Goal: Task Accomplishment & Management: Complete application form

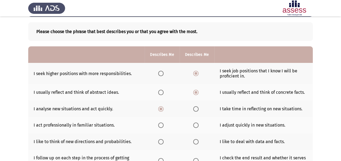
scroll to position [54, 0]
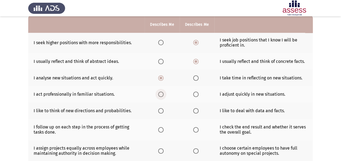
click at [160, 96] on span "Select an option" at bounding box center [160, 94] width 5 height 5
click at [160, 96] on input "Select an option" at bounding box center [160, 94] width 5 height 5
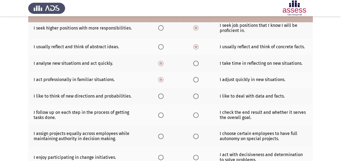
scroll to position [81, 0]
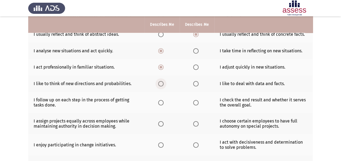
click at [161, 81] on span "Select an option" at bounding box center [160, 83] width 5 height 5
click at [161, 81] on input "Select an option" at bounding box center [160, 83] width 5 height 5
click at [162, 102] on span "Select an option" at bounding box center [160, 102] width 5 height 5
click at [162, 102] on input "Select an option" at bounding box center [160, 102] width 5 height 5
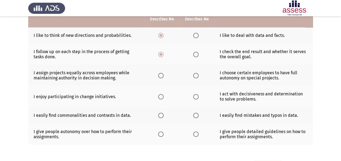
scroll to position [123, 0]
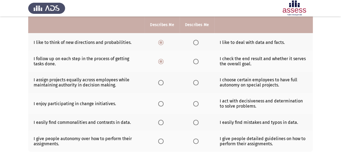
click at [159, 81] on span "Select an option" at bounding box center [160, 82] width 5 height 5
click at [159, 81] on input "Select an option" at bounding box center [160, 82] width 5 height 5
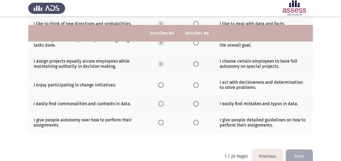
scroll to position [150, 0]
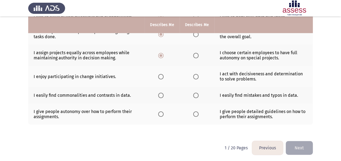
click at [159, 75] on span "Select an option" at bounding box center [160, 76] width 5 height 5
click at [159, 75] on input "Select an option" at bounding box center [160, 76] width 5 height 5
click at [196, 93] on span "Select an option" at bounding box center [195, 95] width 5 height 5
click at [196, 93] on input "Select an option" at bounding box center [195, 95] width 5 height 5
click at [193, 113] on span "Select an option" at bounding box center [195, 114] width 5 height 5
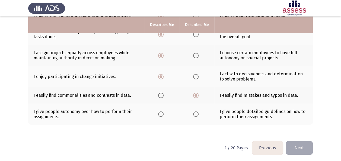
click at [193, 113] on input "Select an option" at bounding box center [195, 114] width 5 height 5
click at [303, 142] on button "Next" at bounding box center [299, 148] width 27 height 14
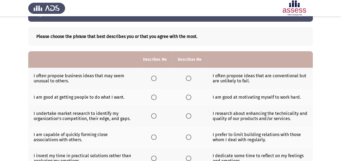
scroll to position [27, 0]
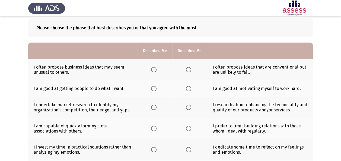
click at [156, 72] on span "Select an option" at bounding box center [153, 69] width 5 height 5
click at [156, 72] on input "Select an option" at bounding box center [153, 69] width 5 height 5
click at [152, 88] on span "Select an option" at bounding box center [153, 88] width 5 height 5
click at [152, 88] on input "Select an option" at bounding box center [153, 88] width 5 height 5
click at [152, 110] on th at bounding box center [155, 107] width 35 height 21
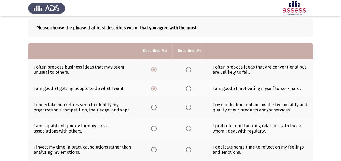
click at [154, 108] on span "Select an option" at bounding box center [154, 108] width 0 height 0
click at [154, 107] on input "Select an option" at bounding box center [153, 107] width 5 height 5
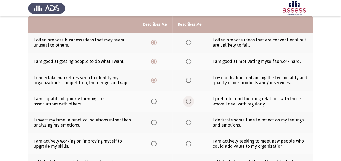
click at [192, 102] on label "Select an option" at bounding box center [190, 101] width 8 height 5
click at [192, 102] on input "Select an option" at bounding box center [188, 101] width 5 height 5
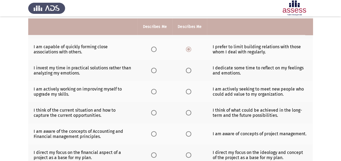
scroll to position [109, 0]
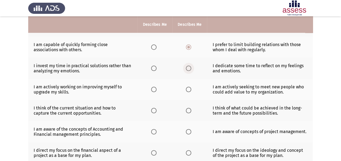
click at [186, 68] on span "Select an option" at bounding box center [188, 68] width 5 height 5
click at [186, 68] on input "Select an option" at bounding box center [188, 68] width 5 height 5
click at [190, 90] on span "Select an option" at bounding box center [188, 89] width 5 height 5
click at [190, 90] on input "Select an option" at bounding box center [188, 89] width 5 height 5
click at [190, 109] on span "Select an option" at bounding box center [188, 110] width 5 height 5
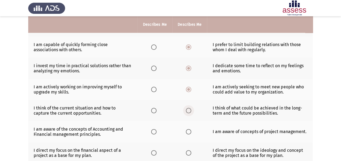
click at [190, 109] on input "Select an option" at bounding box center [188, 110] width 5 height 5
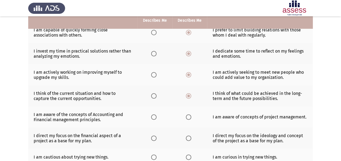
scroll to position [136, 0]
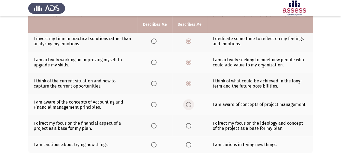
click at [186, 103] on span "Select an option" at bounding box center [188, 104] width 5 height 5
click at [186, 103] on input "Select an option" at bounding box center [188, 104] width 5 height 5
click at [153, 124] on span "Select an option" at bounding box center [153, 125] width 5 height 5
click at [153, 124] on input "Select an option" at bounding box center [153, 125] width 5 height 5
click at [189, 145] on span "Select an option" at bounding box center [188, 144] width 5 height 5
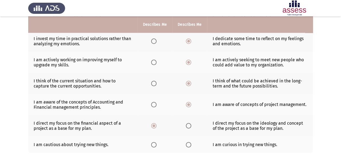
click at [189, 145] on input "Select an option" at bounding box center [188, 144] width 5 height 5
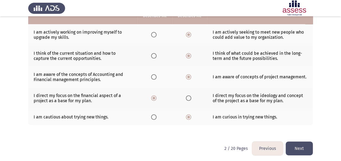
scroll to position [164, 0]
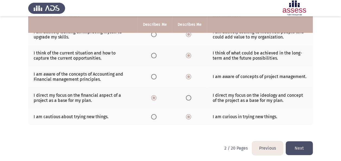
click at [288, 144] on button "Next" at bounding box center [299, 149] width 27 height 14
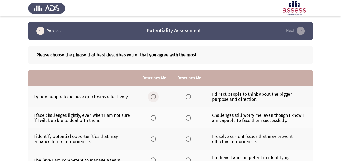
click at [153, 97] on span "Select an option" at bounding box center [153, 96] width 5 height 5
click at [153, 97] on input "Select an option" at bounding box center [153, 96] width 5 height 5
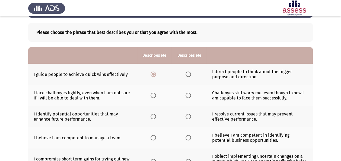
scroll to position [54, 0]
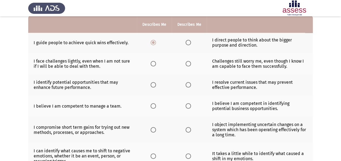
click at [189, 45] on th at bounding box center [189, 42] width 35 height 21
click at [188, 45] on span "Select an option" at bounding box center [188, 42] width 5 height 5
click at [188, 45] on input "Select an option" at bounding box center [188, 42] width 5 height 5
click at [153, 63] on span "Select an option" at bounding box center [153, 63] width 5 height 5
click at [153, 63] on input "Select an option" at bounding box center [153, 63] width 5 height 5
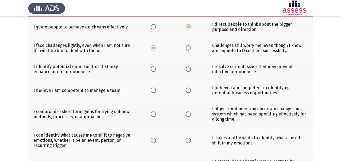
scroll to position [81, 0]
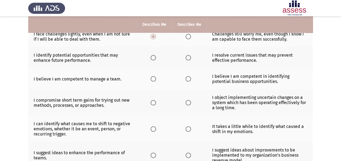
click at [157, 58] on label "Select an option" at bounding box center [155, 57] width 8 height 5
click at [156, 58] on input "Select an option" at bounding box center [153, 57] width 5 height 5
click at [190, 80] on span "Select an option" at bounding box center [188, 78] width 5 height 5
click at [190, 80] on input "Select an option" at bounding box center [188, 78] width 5 height 5
click at [152, 101] on span "Select an option" at bounding box center [153, 102] width 5 height 5
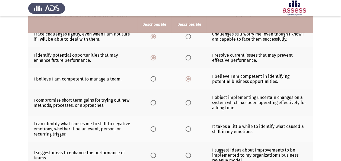
click at [152, 101] on input "Select an option" at bounding box center [153, 102] width 5 height 5
click at [153, 129] on span "Select an option" at bounding box center [153, 129] width 5 height 5
click at [153, 129] on input "Select an option" at bounding box center [153, 129] width 5 height 5
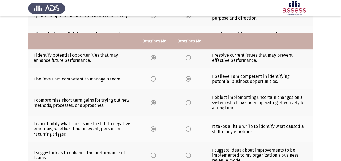
scroll to position [163, 0]
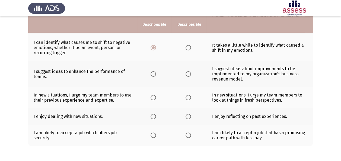
click at [188, 72] on span "Select an option" at bounding box center [188, 73] width 5 height 5
click at [188, 72] on input "Select an option" at bounding box center [188, 73] width 5 height 5
click at [189, 96] on span "Select an option" at bounding box center [188, 97] width 5 height 5
click at [189, 96] on input "Select an option" at bounding box center [188, 97] width 5 height 5
click at [157, 116] on label "Select an option" at bounding box center [155, 116] width 8 height 5
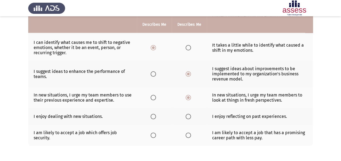
click at [156, 116] on input "Select an option" at bounding box center [153, 116] width 5 height 5
click at [191, 133] on span "Select an option" at bounding box center [188, 135] width 5 height 5
click at [191, 133] on input "Select an option" at bounding box center [188, 135] width 5 height 5
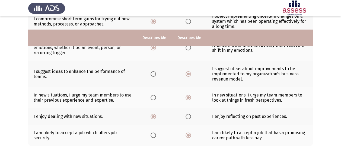
scroll to position [184, 0]
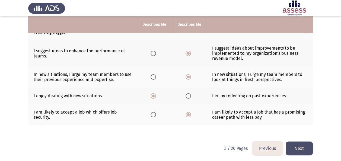
click at [304, 146] on button "Next" at bounding box center [299, 149] width 27 height 14
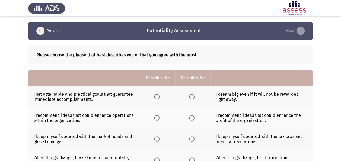
scroll to position [27, 0]
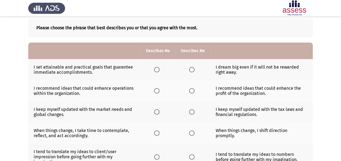
click at [192, 71] on span "Select an option" at bounding box center [191, 69] width 5 height 5
click at [192, 71] on input "Select an option" at bounding box center [191, 69] width 5 height 5
click at [190, 93] on span "Select an option" at bounding box center [191, 90] width 5 height 5
click at [190, 93] on input "Select an option" at bounding box center [191, 90] width 5 height 5
click at [157, 111] on span "Select an option" at bounding box center [156, 111] width 5 height 5
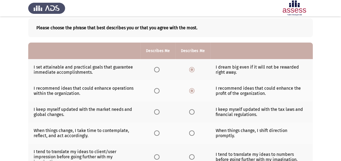
click at [157, 111] on input "Select an option" at bounding box center [156, 111] width 5 height 5
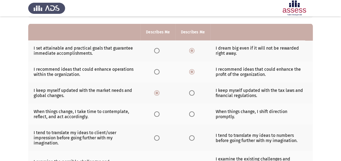
scroll to position [54, 0]
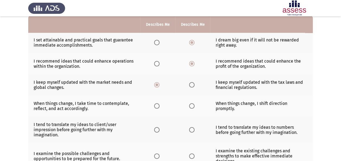
click at [192, 103] on span "Select an option" at bounding box center [191, 105] width 5 height 5
click at [192, 103] on input "Select an option" at bounding box center [191, 105] width 5 height 5
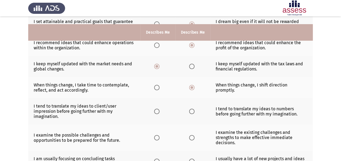
scroll to position [81, 0]
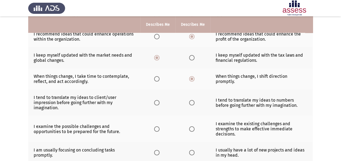
click at [161, 101] on label "Select an option" at bounding box center [158, 102] width 8 height 5
click at [160, 101] on input "Select an option" at bounding box center [156, 102] width 5 height 5
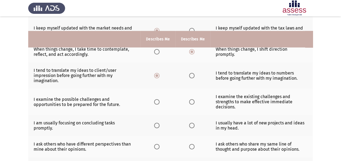
scroll to position [136, 0]
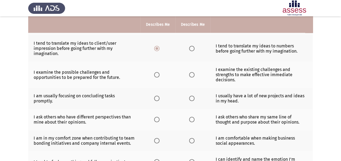
click at [190, 74] on span "Select an option" at bounding box center [191, 74] width 5 height 5
click at [190, 74] on input "Select an option" at bounding box center [191, 74] width 5 height 5
click at [158, 98] on span "Select an option" at bounding box center [156, 98] width 5 height 5
click at [158, 98] on input "Select an option" at bounding box center [156, 98] width 5 height 5
click at [193, 97] on span "Select an option" at bounding box center [191, 98] width 5 height 5
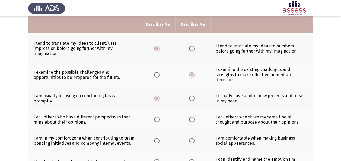
click at [193, 97] on input "Select an option" at bounding box center [191, 98] width 5 height 5
click at [161, 117] on label "Select an option" at bounding box center [158, 119] width 8 height 5
click at [160, 117] on input "Select an option" at bounding box center [156, 119] width 5 height 5
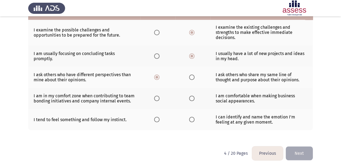
scroll to position [183, 0]
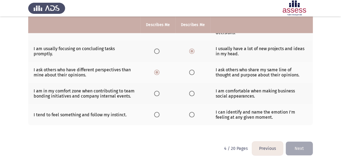
click at [160, 95] on th at bounding box center [158, 93] width 35 height 21
click at [158, 94] on span "Select an option" at bounding box center [156, 93] width 5 height 5
click at [158, 94] on input "Select an option" at bounding box center [156, 93] width 5 height 5
click at [191, 115] on span "Select an option" at bounding box center [191, 114] width 5 height 5
click at [191, 115] on input "Select an option" at bounding box center [191, 114] width 5 height 5
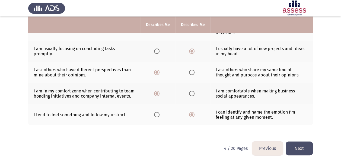
click at [296, 142] on button "Next" at bounding box center [299, 149] width 27 height 14
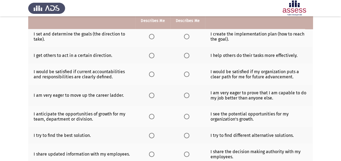
scroll to position [54, 0]
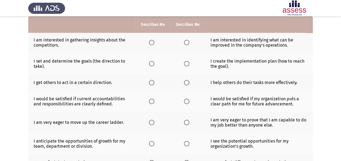
click at [184, 42] on span "Select an option" at bounding box center [186, 42] width 5 height 5
click at [184, 42] on input "Select an option" at bounding box center [186, 42] width 5 height 5
click at [186, 65] on span "Select an option" at bounding box center [186, 63] width 5 height 5
click at [186, 65] on input "Select an option" at bounding box center [186, 63] width 5 height 5
click at [190, 84] on label "Select an option" at bounding box center [188, 82] width 8 height 5
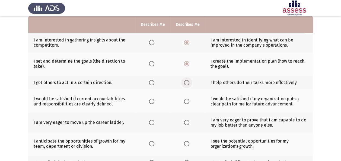
click at [190, 84] on input "Select an option" at bounding box center [186, 82] width 5 height 5
click at [186, 103] on span "Select an option" at bounding box center [186, 101] width 5 height 5
click at [186, 103] on input "Select an option" at bounding box center [186, 101] width 5 height 5
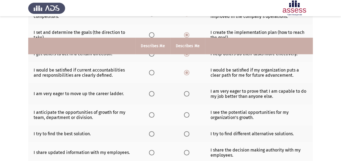
scroll to position [109, 0]
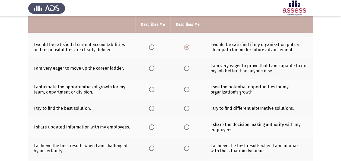
click at [153, 68] on span "Select an option" at bounding box center [151, 68] width 5 height 5
click at [153, 68] on input "Select an option" at bounding box center [151, 68] width 5 height 5
click at [152, 87] on span "Select an option" at bounding box center [151, 89] width 5 height 5
click at [152, 87] on input "Select an option" at bounding box center [151, 89] width 5 height 5
click at [188, 108] on span "Select an option" at bounding box center [186, 108] width 5 height 5
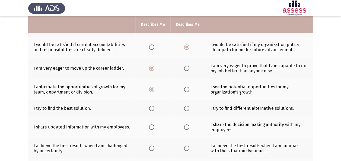
click at [188, 108] on input "Select an option" at bounding box center [186, 108] width 5 height 5
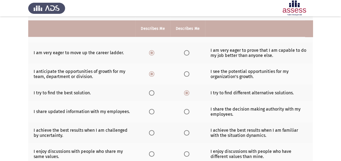
scroll to position [136, 0]
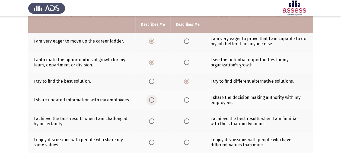
click at [155, 99] on label "Select an option" at bounding box center [153, 100] width 8 height 5
click at [155, 99] on input "Select an option" at bounding box center [151, 100] width 5 height 5
click at [155, 119] on label "Select an option" at bounding box center [153, 121] width 8 height 5
click at [155, 119] on input "Select an option" at bounding box center [151, 121] width 5 height 5
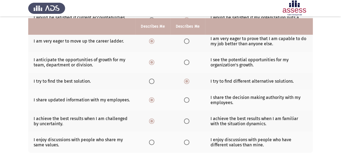
scroll to position [163, 0]
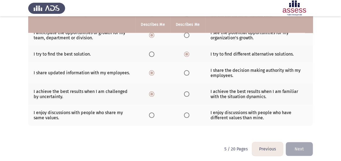
click at [149, 115] on span "Select an option" at bounding box center [151, 115] width 5 height 5
click at [149, 115] on input "Select an option" at bounding box center [151, 115] width 5 height 5
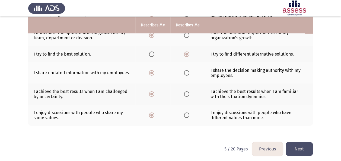
scroll to position [164, 0]
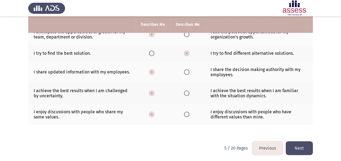
click at [302, 148] on button "Next" at bounding box center [299, 149] width 27 height 14
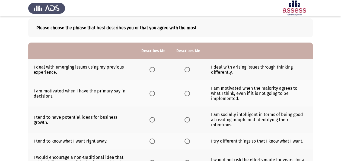
scroll to position [54, 0]
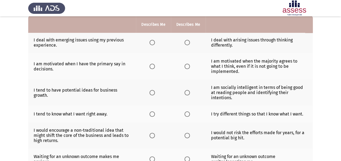
click at [189, 40] on span "Select an option" at bounding box center [187, 42] width 5 height 5
click at [189, 40] on input "Select an option" at bounding box center [187, 42] width 5 height 5
click at [188, 64] on span "Select an option" at bounding box center [187, 66] width 5 height 5
click at [188, 64] on input "Select an option" at bounding box center [187, 66] width 5 height 5
click at [187, 90] on span "Select an option" at bounding box center [187, 92] width 5 height 5
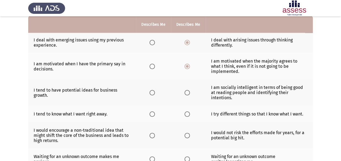
click at [187, 90] on input "Select an option" at bounding box center [187, 92] width 5 height 5
click at [189, 112] on span "Select an option" at bounding box center [187, 114] width 5 height 5
click at [189, 112] on input "Select an option" at bounding box center [187, 114] width 5 height 5
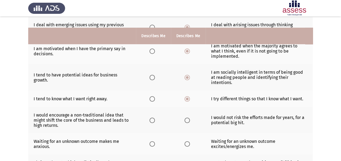
scroll to position [81, 0]
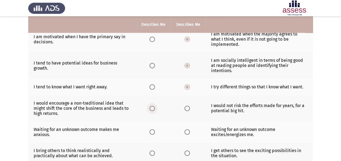
click at [154, 106] on span "Select an option" at bounding box center [152, 108] width 5 height 5
click at [154, 106] on input "Select an option" at bounding box center [152, 108] width 5 height 5
click at [188, 130] on span "Select an option" at bounding box center [187, 132] width 5 height 5
click at [188, 130] on input "Select an option" at bounding box center [187, 132] width 5 height 5
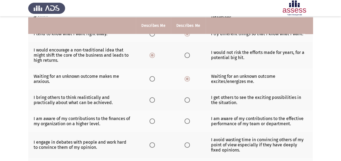
scroll to position [136, 0]
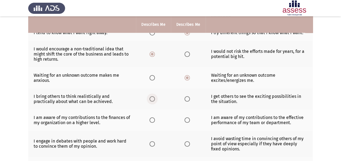
click at [155, 96] on span "Select an option" at bounding box center [152, 98] width 5 height 5
click at [155, 96] on input "Select an option" at bounding box center [152, 98] width 5 height 5
click at [186, 118] on span "Select an option" at bounding box center [187, 120] width 5 height 5
click at [186, 118] on input "Select an option" at bounding box center [187, 120] width 5 height 5
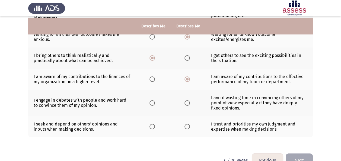
scroll to position [178, 0]
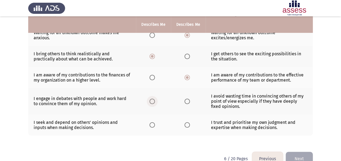
click at [156, 99] on label "Select an option" at bounding box center [154, 101] width 8 height 5
click at [155, 99] on input "Select an option" at bounding box center [152, 101] width 5 height 5
click at [154, 123] on span "Select an option" at bounding box center [152, 125] width 5 height 5
click at [154, 123] on input "Select an option" at bounding box center [152, 125] width 5 height 5
click at [304, 152] on button "Next" at bounding box center [299, 159] width 27 height 14
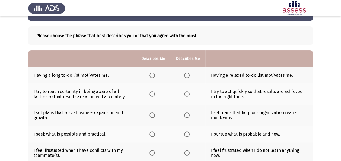
scroll to position [27, 0]
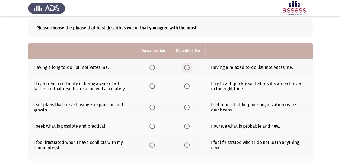
click at [186, 68] on span "Select an option" at bounding box center [186, 67] width 5 height 5
click at [186, 68] on input "Select an option" at bounding box center [186, 67] width 5 height 5
click at [188, 87] on span "Select an option" at bounding box center [186, 86] width 5 height 5
click at [188, 87] on input "Select an option" at bounding box center [186, 86] width 5 height 5
click at [185, 109] on span "Select an option" at bounding box center [186, 107] width 5 height 5
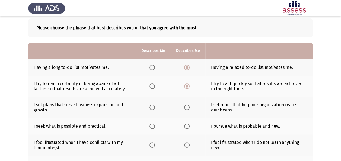
click at [185, 109] on input "Select an option" at bounding box center [186, 107] width 5 height 5
click at [150, 126] on span "Select an option" at bounding box center [152, 126] width 5 height 5
click at [150, 126] on input "Select an option" at bounding box center [152, 126] width 5 height 5
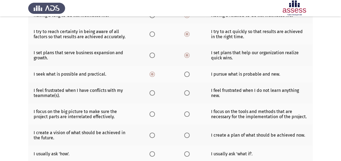
scroll to position [81, 0]
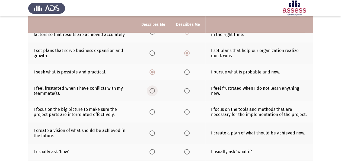
click at [153, 91] on span "Select an option" at bounding box center [152, 90] width 5 height 5
click at [153, 91] on input "Select an option" at bounding box center [152, 90] width 5 height 5
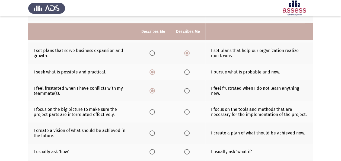
scroll to position [109, 0]
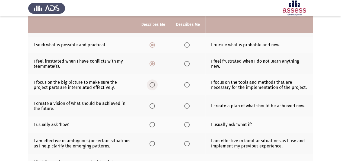
click at [154, 85] on span "Select an option" at bounding box center [152, 84] width 5 height 5
click at [154, 85] on input "Select an option" at bounding box center [152, 84] width 5 height 5
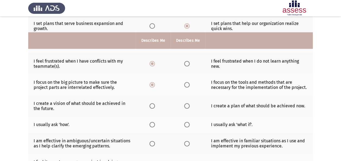
scroll to position [159, 0]
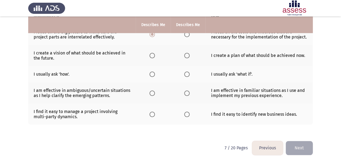
click at [158, 52] on th at bounding box center [153, 55] width 35 height 21
click at [151, 55] on span "Select an option" at bounding box center [152, 55] width 5 height 5
click at [151, 55] on input "Select an option" at bounding box center [152, 55] width 5 height 5
click at [186, 76] on th at bounding box center [188, 74] width 35 height 17
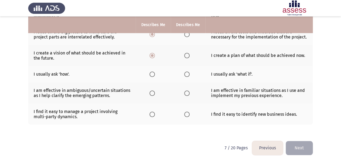
click at [186, 74] on span "Select an option" at bounding box center [186, 74] width 5 height 5
click at [186, 74] on input "Select an option" at bounding box center [186, 74] width 5 height 5
click at [150, 94] on span "Select an option" at bounding box center [152, 93] width 5 height 5
click at [150, 94] on input "Select an option" at bounding box center [152, 93] width 5 height 5
click at [153, 114] on span "Select an option" at bounding box center [152, 114] width 5 height 5
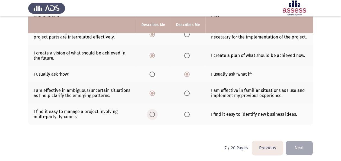
click at [153, 114] on input "Select an option" at bounding box center [152, 114] width 5 height 5
click at [295, 145] on button "Next" at bounding box center [299, 148] width 27 height 14
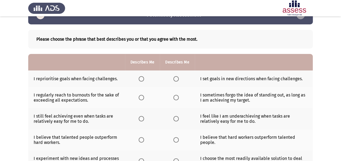
scroll to position [27, 0]
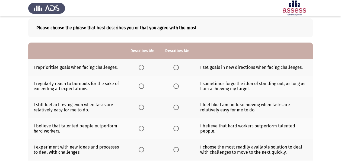
click at [143, 69] on span "Select an option" at bounding box center [141, 67] width 5 height 5
click at [143, 69] on input "Select an option" at bounding box center [141, 67] width 5 height 5
click at [176, 87] on span "Select an option" at bounding box center [176, 86] width 5 height 5
click at [176, 87] on input "Select an option" at bounding box center [176, 86] width 5 height 5
click at [139, 108] on span "Select an option" at bounding box center [141, 107] width 5 height 5
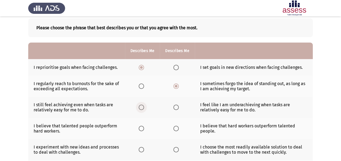
click at [139, 108] on input "Select an option" at bounding box center [141, 107] width 5 height 5
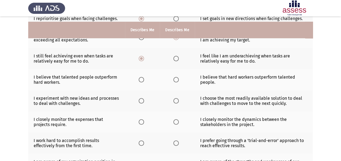
scroll to position [81, 0]
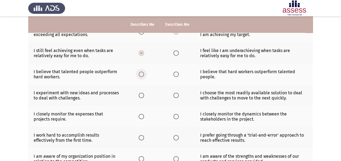
click at [145, 74] on label "Select an option" at bounding box center [143, 74] width 8 height 5
click at [144, 74] on input "Select an option" at bounding box center [141, 74] width 5 height 5
click at [138, 97] on th at bounding box center [142, 95] width 35 height 21
click at [141, 95] on span "Select an option" at bounding box center [141, 95] width 5 height 5
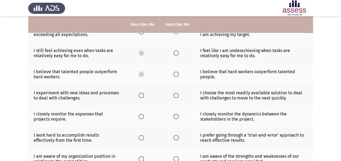
click at [141, 95] on input "Select an option" at bounding box center [141, 95] width 5 height 5
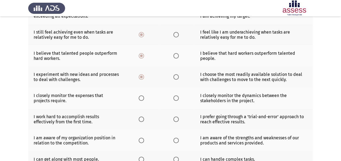
scroll to position [109, 0]
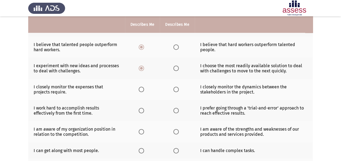
click at [172, 90] on th at bounding box center [177, 89] width 35 height 21
click at [175, 88] on span "Select an option" at bounding box center [176, 89] width 5 height 5
click at [175, 88] on input "Select an option" at bounding box center [176, 89] width 5 height 5
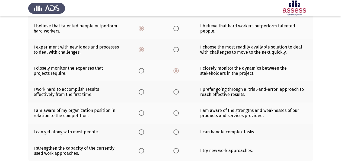
scroll to position [136, 0]
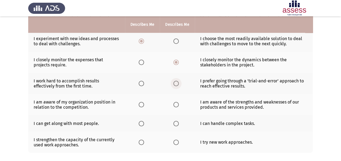
click at [177, 84] on span "Select an option" at bounding box center [176, 83] width 5 height 5
click at [177, 84] on input "Select an option" at bounding box center [176, 83] width 5 height 5
click at [175, 103] on span "Select an option" at bounding box center [176, 104] width 5 height 5
click at [175, 103] on input "Select an option" at bounding box center [176, 104] width 5 height 5
click at [177, 121] on span "Select an option" at bounding box center [176, 123] width 5 height 5
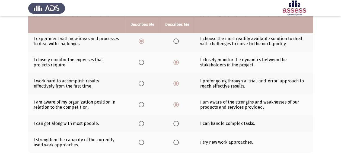
click at [177, 121] on input "Select an option" at bounding box center [176, 123] width 5 height 5
click at [176, 142] on span "Select an option" at bounding box center [176, 142] width 5 height 5
click at [176, 142] on input "Select an option" at bounding box center [176, 142] width 5 height 5
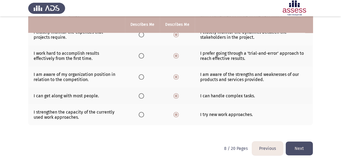
scroll to position [164, 0]
click at [299, 146] on button "Next" at bounding box center [299, 149] width 27 height 14
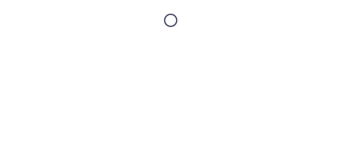
scroll to position [0, 0]
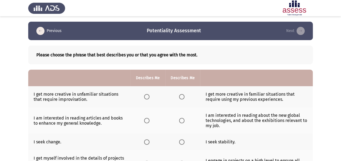
click at [180, 97] on span "Select an option" at bounding box center [181, 96] width 5 height 5
click at [180, 97] on input "Select an option" at bounding box center [181, 96] width 5 height 5
click at [182, 121] on span "Select an option" at bounding box center [181, 120] width 5 height 5
click at [182, 121] on input "Select an option" at bounding box center [181, 120] width 5 height 5
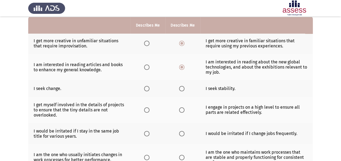
scroll to position [54, 0]
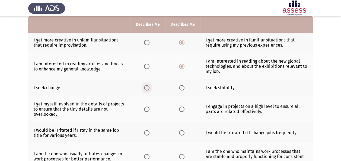
click at [147, 87] on span "Select an option" at bounding box center [146, 87] width 5 height 5
click at [147, 87] on input "Select an option" at bounding box center [146, 87] width 5 height 5
click at [148, 110] on span "Select an option" at bounding box center [146, 109] width 5 height 5
click at [148, 110] on input "Select an option" at bounding box center [146, 109] width 5 height 5
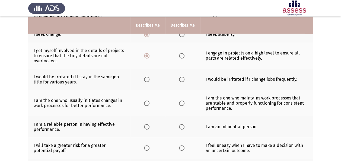
scroll to position [109, 0]
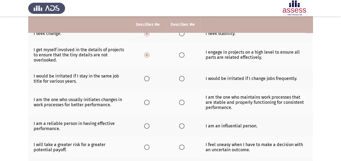
click at [150, 79] on label "Select an option" at bounding box center [148, 78] width 8 height 5
click at [150, 79] on input "Select an option" at bounding box center [146, 78] width 5 height 5
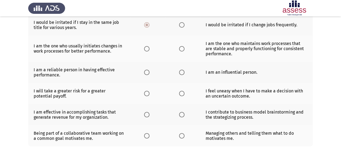
scroll to position [163, 0]
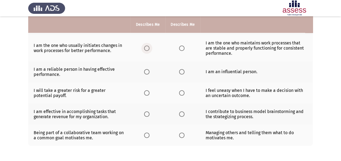
click at [152, 46] on label "Select an option" at bounding box center [148, 48] width 8 height 5
click at [150, 46] on input "Select an option" at bounding box center [146, 48] width 5 height 5
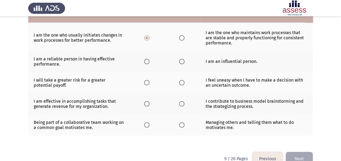
scroll to position [184, 0]
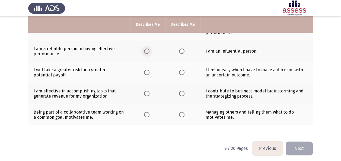
click at [150, 49] on label "Select an option" at bounding box center [148, 51] width 8 height 5
click at [150, 49] on input "Select an option" at bounding box center [146, 51] width 5 height 5
click at [147, 70] on span "Select an option" at bounding box center [146, 72] width 5 height 5
click at [147, 70] on input "Select an option" at bounding box center [146, 72] width 5 height 5
click at [181, 70] on span "Select an option" at bounding box center [181, 72] width 5 height 5
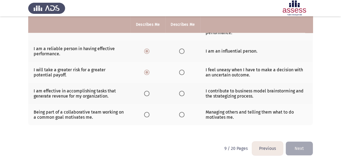
click at [181, 70] on input "Select an option" at bounding box center [181, 72] width 5 height 5
click at [183, 91] on span "Select an option" at bounding box center [181, 93] width 5 height 5
click at [183, 91] on input "Select an option" at bounding box center [181, 93] width 5 height 5
click at [148, 115] on span "Select an option" at bounding box center [146, 114] width 5 height 5
click at [148, 115] on input "Select an option" at bounding box center [146, 114] width 5 height 5
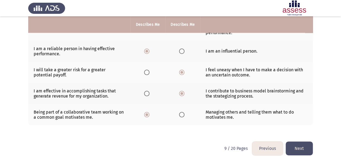
click at [308, 150] on button "Next" at bounding box center [299, 149] width 27 height 14
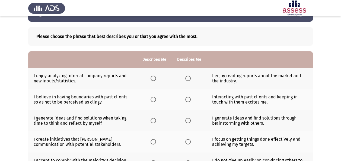
scroll to position [27, 0]
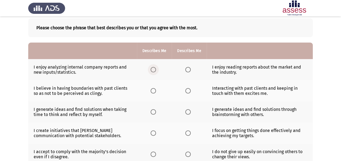
click at [152, 69] on span "Select an option" at bounding box center [153, 69] width 5 height 5
click at [152, 69] on input "Select an option" at bounding box center [153, 69] width 5 height 5
click at [155, 93] on span "Select an option" at bounding box center [153, 90] width 5 height 5
click at [155, 93] on input "Select an option" at bounding box center [153, 90] width 5 height 5
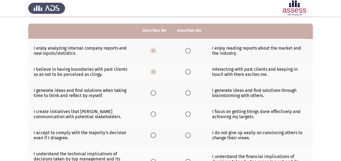
scroll to position [54, 0]
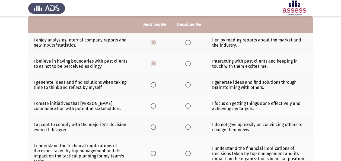
click at [186, 85] on span "Select an option" at bounding box center [188, 84] width 5 height 5
click at [186, 85] on input "Select an option" at bounding box center [188, 84] width 5 height 5
click at [187, 106] on span "Select an option" at bounding box center [188, 105] width 5 height 5
click at [187, 106] on input "Select an option" at bounding box center [188, 105] width 5 height 5
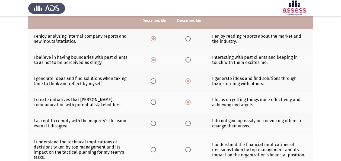
scroll to position [81, 0]
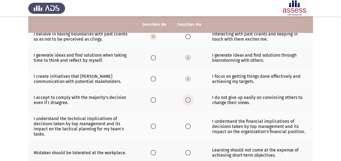
click at [188, 102] on span "Select an option" at bounding box center [188, 100] width 5 height 5
click at [188, 102] on input "Select an option" at bounding box center [188, 100] width 5 height 5
click at [191, 125] on label "Select an option" at bounding box center [190, 126] width 8 height 5
click at [191, 125] on input "Select an option" at bounding box center [188, 126] width 5 height 5
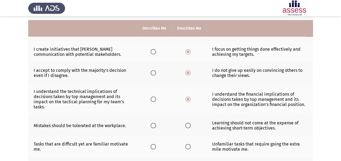
scroll to position [136, 0]
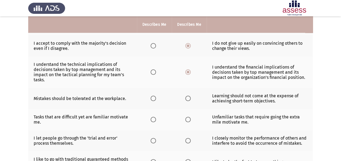
click at [190, 96] on span "Select an option" at bounding box center [188, 98] width 5 height 5
click at [190, 96] on input "Select an option" at bounding box center [188, 98] width 5 height 5
click at [154, 119] on span "Select an option" at bounding box center [153, 119] width 5 height 5
click at [154, 119] on input "Select an option" at bounding box center [153, 119] width 5 height 5
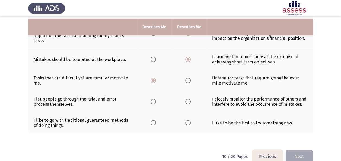
scroll to position [183, 0]
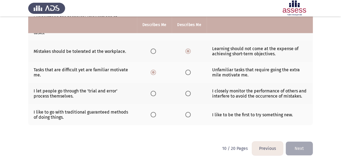
click at [155, 91] on span "Select an option" at bounding box center [153, 93] width 5 height 5
click at [155, 91] on input "Select an option" at bounding box center [153, 93] width 5 height 5
click at [187, 112] on span "Select an option" at bounding box center [188, 114] width 5 height 5
click at [187, 112] on input "Select an option" at bounding box center [188, 114] width 5 height 5
click at [303, 145] on button "Next" at bounding box center [299, 149] width 27 height 14
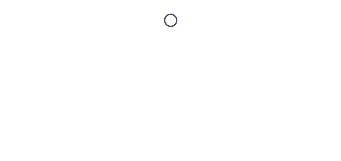
scroll to position [0, 0]
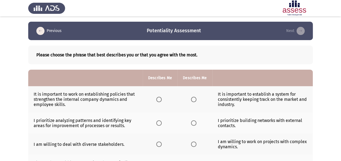
click at [195, 97] on span "Select an option" at bounding box center [193, 99] width 5 height 5
click at [195, 97] on input "Select an option" at bounding box center [193, 99] width 5 height 5
click at [197, 125] on label "Select an option" at bounding box center [195, 123] width 8 height 5
click at [197, 125] on input "Select an option" at bounding box center [193, 123] width 5 height 5
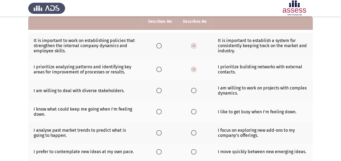
scroll to position [54, 0]
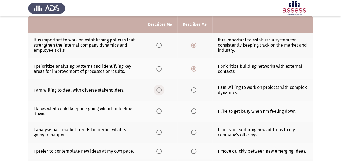
click at [159, 91] on span "Select an option" at bounding box center [158, 89] width 5 height 5
click at [159, 91] on input "Select an option" at bounding box center [158, 89] width 5 height 5
click at [196, 112] on span "Select an option" at bounding box center [193, 111] width 5 height 5
click at [196, 112] on input "Select an option" at bounding box center [193, 111] width 5 height 5
click at [194, 133] on span "Select an option" at bounding box center [193, 132] width 5 height 5
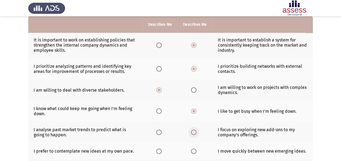
click at [194, 133] on input "Select an option" at bounding box center [193, 132] width 5 height 5
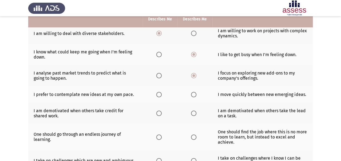
scroll to position [136, 0]
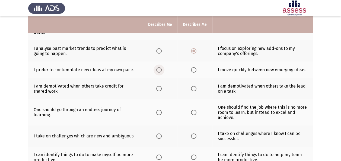
click at [159, 67] on span "Select an option" at bounding box center [158, 69] width 5 height 5
click at [159, 67] on input "Select an option" at bounding box center [158, 69] width 5 height 5
click at [161, 86] on span "Select an option" at bounding box center [158, 88] width 5 height 5
click at [161, 86] on input "Select an option" at bounding box center [158, 88] width 5 height 5
click at [190, 88] on th at bounding box center [195, 88] width 35 height 21
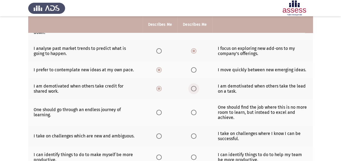
click at [193, 87] on span "Select an option" at bounding box center [193, 88] width 5 height 5
click at [193, 87] on input "Select an option" at bounding box center [193, 88] width 5 height 5
click at [192, 111] on span "Select an option" at bounding box center [193, 112] width 5 height 5
click at [192, 111] on input "Select an option" at bounding box center [193, 112] width 5 height 5
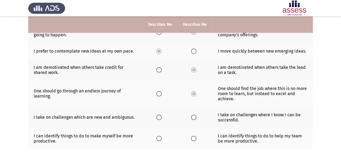
scroll to position [163, 0]
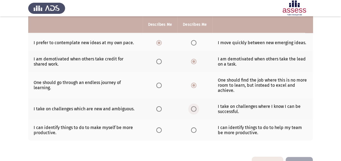
click at [192, 106] on span "Select an option" at bounding box center [193, 108] width 5 height 5
click at [192, 106] on input "Select an option" at bounding box center [193, 108] width 5 height 5
click at [188, 129] on th at bounding box center [195, 130] width 35 height 21
click at [193, 128] on span "Select an option" at bounding box center [193, 130] width 5 height 5
click at [193, 128] on input "Select an option" at bounding box center [193, 130] width 5 height 5
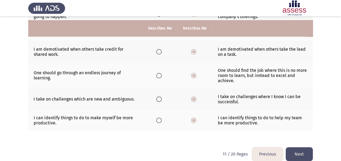
scroll to position [178, 0]
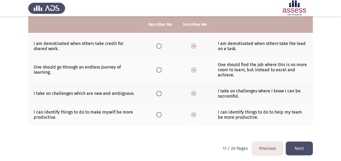
click at [311, 148] on button "Next" at bounding box center [299, 149] width 27 height 14
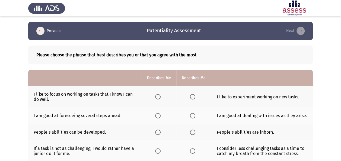
click at [193, 97] on span "Select an option" at bounding box center [193, 97] width 0 height 0
click at [192, 97] on input "Select an option" at bounding box center [192, 96] width 5 height 5
click at [195, 117] on span "Select an option" at bounding box center [192, 115] width 5 height 5
click at [195, 117] on input "Select an option" at bounding box center [192, 115] width 5 height 5
click at [156, 133] on span "Select an option" at bounding box center [157, 132] width 5 height 5
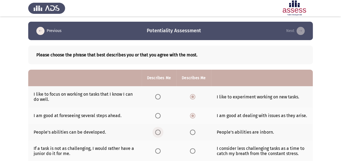
click at [156, 133] on input "Select an option" at bounding box center [157, 132] width 5 height 5
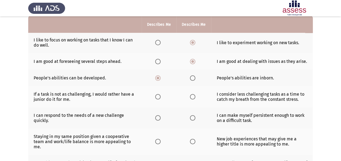
click at [194, 98] on span "Select an option" at bounding box center [192, 96] width 5 height 5
click at [194, 98] on input "Select an option" at bounding box center [192, 96] width 5 height 5
click at [195, 118] on span "Select an option" at bounding box center [192, 117] width 5 height 5
click at [195, 118] on input "Select an option" at bounding box center [192, 117] width 5 height 5
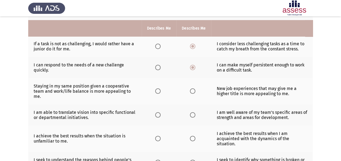
scroll to position [109, 0]
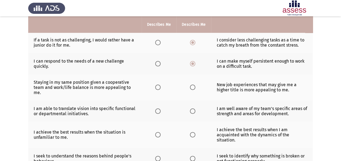
click at [191, 86] on span "Select an option" at bounding box center [192, 87] width 5 height 5
click at [191, 86] on input "Select an option" at bounding box center [192, 87] width 5 height 5
click at [159, 110] on span "Select an option" at bounding box center [157, 111] width 5 height 5
click at [159, 110] on input "Select an option" at bounding box center [157, 111] width 5 height 5
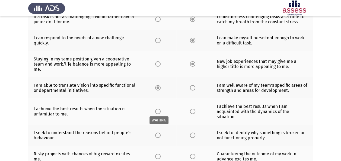
scroll to position [163, 0]
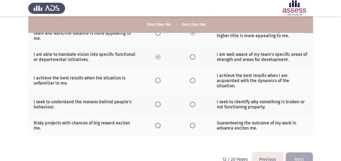
click at [158, 81] on span "Select an option" at bounding box center [157, 80] width 5 height 5
click at [158, 81] on input "Select an option" at bounding box center [157, 80] width 5 height 5
click at [193, 104] on span "Select an option" at bounding box center [192, 104] width 5 height 5
click at [193, 104] on input "Select an option" at bounding box center [192, 104] width 5 height 5
click at [193, 124] on span "Select an option" at bounding box center [192, 125] width 5 height 5
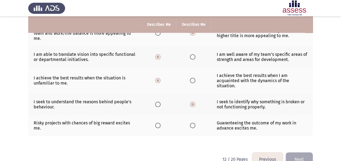
click at [193, 124] on input "Select an option" at bounding box center [192, 125] width 5 height 5
click at [303, 155] on button "Next" at bounding box center [299, 160] width 27 height 14
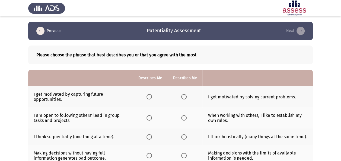
click at [153, 96] on label "Select an option" at bounding box center [151, 96] width 8 height 5
click at [152, 96] on input "Select an option" at bounding box center [149, 96] width 5 height 5
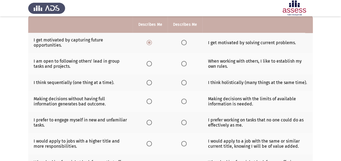
click at [147, 65] on th at bounding box center [150, 63] width 35 height 21
click at [147, 65] on span "Select an option" at bounding box center [149, 63] width 5 height 5
click at [147, 65] on input "Select an option" at bounding box center [149, 63] width 5 height 5
click at [186, 83] on span "Select an option" at bounding box center [183, 82] width 5 height 5
click at [186, 83] on input "Select an option" at bounding box center [183, 82] width 5 height 5
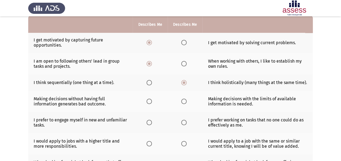
click at [150, 99] on span "Select an option" at bounding box center [149, 101] width 5 height 5
click at [150, 99] on input "Select an option" at bounding box center [149, 101] width 5 height 5
click at [150, 121] on span "Select an option" at bounding box center [149, 122] width 5 height 5
click at [150, 121] on input "Select an option" at bounding box center [149, 122] width 5 height 5
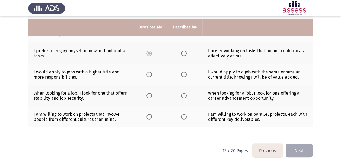
scroll to position [126, 0]
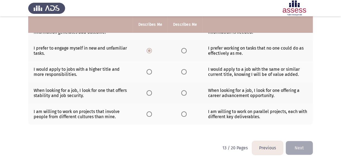
click at [148, 75] on th at bounding box center [150, 71] width 35 height 21
click at [149, 74] on th at bounding box center [150, 71] width 35 height 21
click at [154, 71] on label "Select an option" at bounding box center [151, 71] width 8 height 5
click at [152, 71] on input "Select an option" at bounding box center [149, 71] width 5 height 5
click at [186, 92] on span "Select an option" at bounding box center [183, 92] width 5 height 5
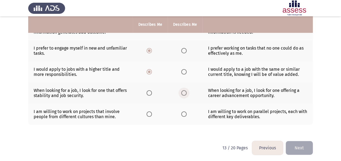
click at [186, 92] on input "Select an option" at bounding box center [183, 92] width 5 height 5
click at [149, 114] on span "Select an option" at bounding box center [149, 114] width 5 height 5
click at [149, 114] on input "Select an option" at bounding box center [149, 114] width 5 height 5
click at [303, 149] on button "Next" at bounding box center [299, 148] width 27 height 14
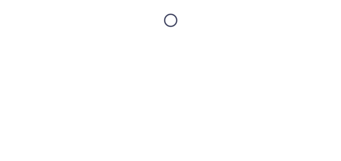
scroll to position [0, 0]
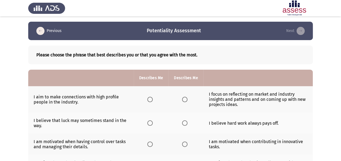
click at [186, 102] on span "Select an option" at bounding box center [184, 99] width 5 height 5
click at [186, 102] on input "Select an option" at bounding box center [184, 99] width 5 height 5
click at [182, 122] on span "Select an option" at bounding box center [184, 123] width 5 height 5
click at [182, 122] on input "Select an option" at bounding box center [184, 123] width 5 height 5
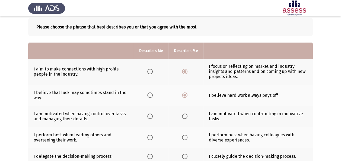
scroll to position [54, 0]
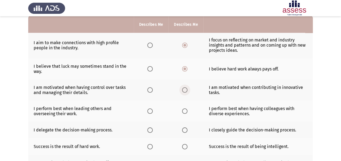
click at [185, 89] on span "Select an option" at bounding box center [184, 89] width 5 height 5
click at [185, 89] on input "Select an option" at bounding box center [184, 89] width 5 height 5
click at [187, 110] on span "Select an option" at bounding box center [184, 111] width 5 height 5
click at [187, 110] on input "Select an option" at bounding box center [184, 111] width 5 height 5
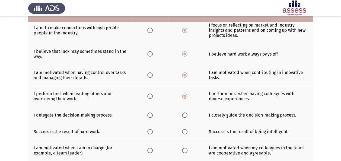
scroll to position [81, 0]
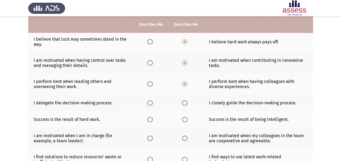
click at [148, 104] on span "Select an option" at bounding box center [150, 103] width 5 height 5
click at [148, 104] on input "Select an option" at bounding box center [150, 103] width 5 height 5
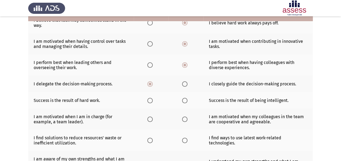
scroll to position [109, 0]
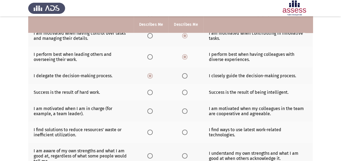
click at [148, 93] on span "Select an option" at bounding box center [150, 92] width 5 height 5
click at [148, 93] on input "Select an option" at bounding box center [150, 92] width 5 height 5
click at [185, 109] on span "Select an option" at bounding box center [184, 111] width 5 height 5
click at [185, 109] on input "Select an option" at bounding box center [184, 111] width 5 height 5
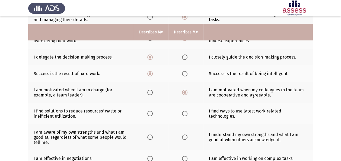
scroll to position [136, 0]
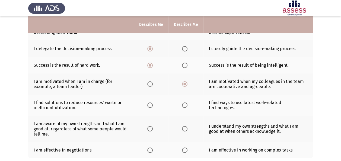
click at [185, 105] on span "Select an option" at bounding box center [184, 105] width 5 height 5
click at [185, 105] on input "Select an option" at bounding box center [184, 105] width 5 height 5
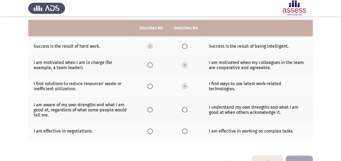
scroll to position [163, 0]
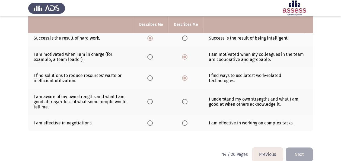
click at [181, 104] on th at bounding box center [186, 102] width 35 height 26
click at [185, 101] on span "Select an option" at bounding box center [184, 101] width 5 height 5
click at [185, 101] on input "Select an option" at bounding box center [184, 101] width 5 height 5
click at [187, 121] on span "Select an option" at bounding box center [184, 123] width 5 height 5
click at [187, 121] on input "Select an option" at bounding box center [184, 123] width 5 height 5
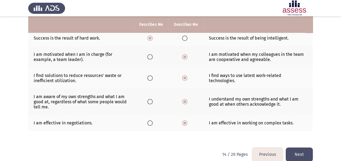
click at [301, 153] on button "Next" at bounding box center [299, 155] width 27 height 14
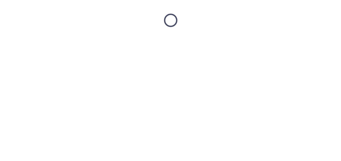
scroll to position [0, 0]
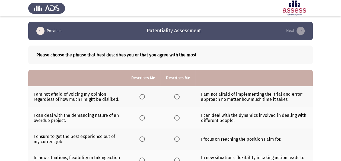
click at [178, 98] on span "Select an option" at bounding box center [176, 96] width 5 height 5
click at [178, 98] on input "Select an option" at bounding box center [176, 96] width 5 height 5
click at [182, 120] on th at bounding box center [178, 118] width 35 height 21
click at [179, 119] on span "Select an option" at bounding box center [176, 117] width 5 height 5
click at [179, 119] on input "Select an option" at bounding box center [176, 117] width 5 height 5
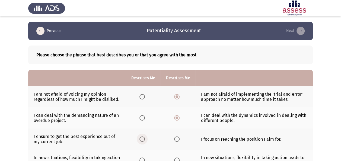
click at [143, 137] on span "Select an option" at bounding box center [142, 139] width 5 height 5
click at [143, 137] on input "Select an option" at bounding box center [142, 139] width 5 height 5
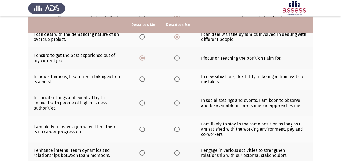
scroll to position [81, 0]
click at [145, 78] on span "Select an option" at bounding box center [142, 78] width 5 height 5
click at [145, 78] on input "Select an option" at bounding box center [142, 78] width 5 height 5
click at [176, 102] on span "Select an option" at bounding box center [176, 102] width 5 height 5
click at [176, 102] on input "Select an option" at bounding box center [176, 102] width 5 height 5
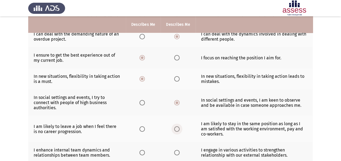
click at [177, 130] on span "Select an option" at bounding box center [176, 129] width 5 height 5
click at [177, 130] on input "Select an option" at bounding box center [176, 129] width 5 height 5
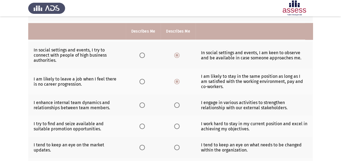
scroll to position [136, 0]
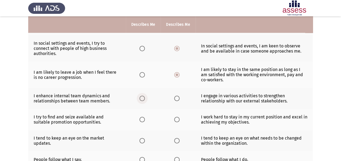
click at [143, 97] on span "Select an option" at bounding box center [142, 98] width 5 height 5
click at [143, 97] on input "Select an option" at bounding box center [142, 98] width 5 height 5
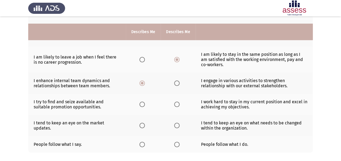
scroll to position [163, 0]
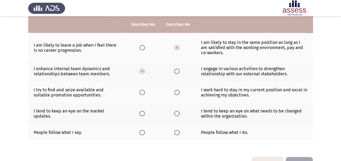
click at [143, 91] on span "Select an option" at bounding box center [142, 92] width 5 height 5
click at [143, 91] on input "Select an option" at bounding box center [142, 92] width 5 height 5
click at [179, 112] on span "Select an option" at bounding box center [176, 113] width 5 height 5
click at [179, 112] on input "Select an option" at bounding box center [176, 113] width 5 height 5
click at [143, 132] on span "Select an option" at bounding box center [142, 132] width 5 height 5
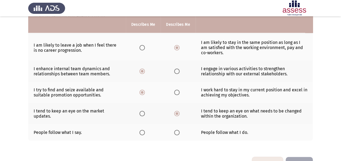
click at [143, 132] on input "Select an option" at bounding box center [142, 132] width 5 height 5
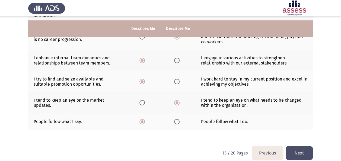
scroll to position [178, 0]
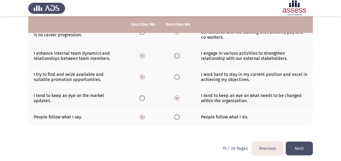
click at [295, 142] on button "Next" at bounding box center [299, 149] width 27 height 14
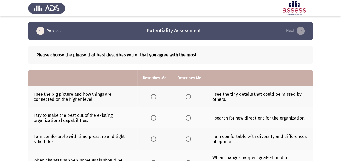
click at [189, 96] on span "Select an option" at bounding box center [188, 96] width 5 height 5
click at [189, 96] on input "Select an option" at bounding box center [188, 96] width 5 height 5
click at [187, 118] on span "Select an option" at bounding box center [188, 117] width 5 height 5
click at [187, 118] on input "Select an option" at bounding box center [188, 117] width 5 height 5
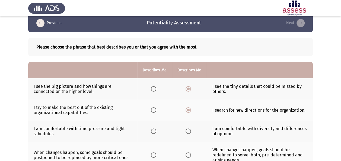
scroll to position [27, 0]
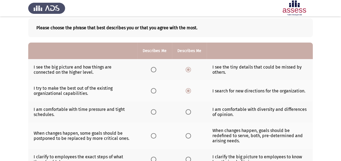
click at [190, 111] on span "Select an option" at bounding box center [188, 111] width 5 height 5
click at [190, 111] on input "Select an option" at bounding box center [188, 111] width 5 height 5
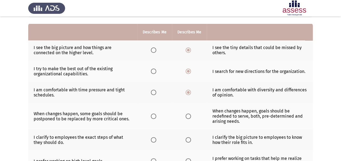
scroll to position [54, 0]
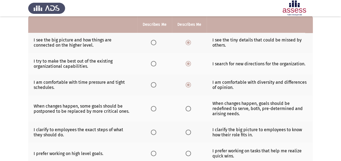
click at [186, 109] on span "Select an option" at bounding box center [188, 108] width 5 height 5
click at [186, 109] on input "Select an option" at bounding box center [188, 108] width 5 height 5
click at [190, 133] on span "Select an option" at bounding box center [188, 132] width 5 height 5
click at [190, 133] on input "Select an option" at bounding box center [188, 132] width 5 height 5
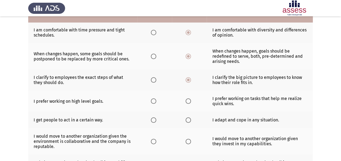
scroll to position [109, 0]
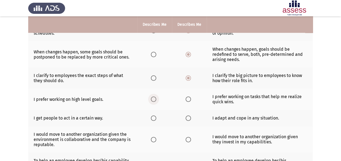
click at [151, 97] on span "Select an option" at bounding box center [153, 99] width 5 height 5
click at [151, 97] on input "Select an option" at bounding box center [153, 99] width 5 height 5
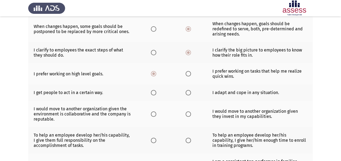
scroll to position [163, 0]
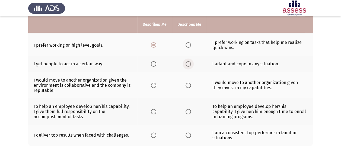
click at [186, 62] on span "Select an option" at bounding box center [188, 63] width 5 height 5
click at [186, 62] on input "Select an option" at bounding box center [188, 63] width 5 height 5
click at [155, 84] on span "Select an option" at bounding box center [153, 85] width 5 height 5
click at [155, 84] on input "Select an option" at bounding box center [153, 85] width 5 height 5
click at [189, 110] on span "Select an option" at bounding box center [188, 111] width 5 height 5
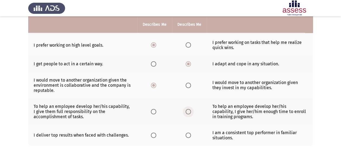
click at [189, 110] on input "Select an option" at bounding box center [188, 111] width 5 height 5
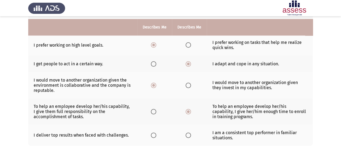
scroll to position [184, 0]
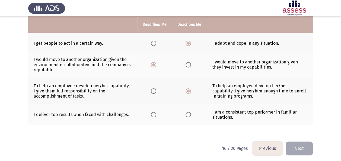
click at [190, 113] on label "Select an option" at bounding box center [190, 114] width 8 height 5
click at [190, 113] on input "Select an option" at bounding box center [188, 114] width 5 height 5
click at [301, 147] on button "Next" at bounding box center [299, 149] width 27 height 14
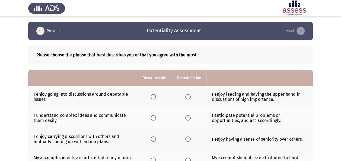
click at [152, 97] on span "Select an option" at bounding box center [153, 96] width 5 height 5
click at [152, 97] on input "Select an option" at bounding box center [153, 96] width 5 height 5
click at [191, 118] on label "Select an option" at bounding box center [190, 117] width 8 height 5
click at [191, 118] on input "Select an option" at bounding box center [188, 117] width 5 height 5
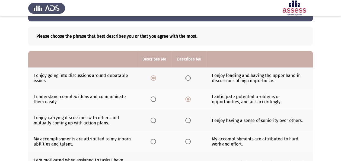
scroll to position [27, 0]
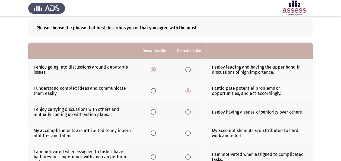
click at [158, 111] on label "Select an option" at bounding box center [155, 111] width 8 height 5
click at [156, 111] on input "Select an option" at bounding box center [153, 111] width 5 height 5
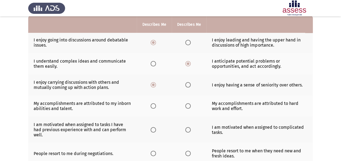
click at [192, 105] on label "Select an option" at bounding box center [190, 105] width 8 height 5
click at [191, 105] on input "Select an option" at bounding box center [188, 105] width 5 height 5
click at [185, 127] on th at bounding box center [189, 130] width 35 height 26
click at [189, 127] on span "Select an option" at bounding box center [188, 129] width 5 height 5
click at [189, 127] on input "Select an option" at bounding box center [188, 129] width 5 height 5
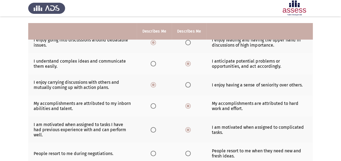
scroll to position [81, 0]
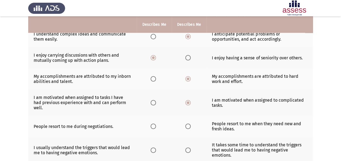
click at [190, 124] on span "Select an option" at bounding box center [188, 126] width 5 height 5
click at [190, 124] on input "Select an option" at bounding box center [188, 126] width 5 height 5
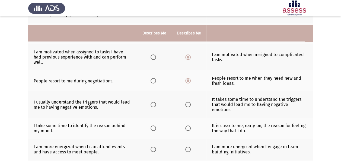
scroll to position [136, 0]
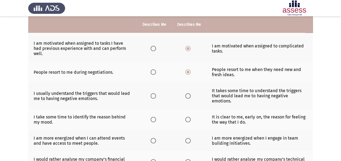
click at [157, 93] on label "Select an option" at bounding box center [155, 95] width 8 height 5
click at [156, 93] on input "Select an option" at bounding box center [153, 95] width 5 height 5
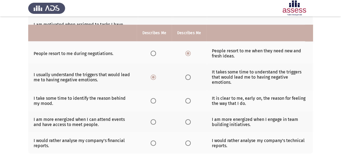
scroll to position [163, 0]
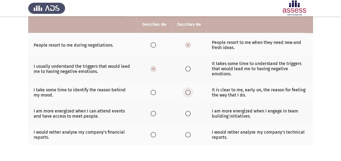
click at [187, 90] on span "Select an option" at bounding box center [188, 92] width 5 height 5
click at [187, 90] on input "Select an option" at bounding box center [188, 92] width 5 height 5
click at [155, 111] on span "Select an option" at bounding box center [153, 113] width 5 height 5
click at [155, 111] on input "Select an option" at bounding box center [153, 113] width 5 height 5
click at [189, 132] on span "Select an option" at bounding box center [188, 134] width 5 height 5
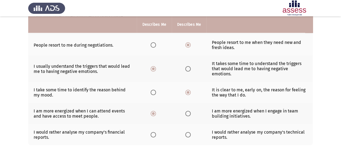
click at [189, 132] on input "Select an option" at bounding box center [188, 134] width 5 height 5
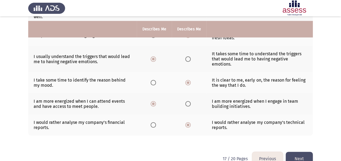
scroll to position [178, 0]
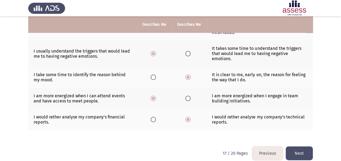
click at [298, 147] on button "Next" at bounding box center [299, 154] width 27 height 14
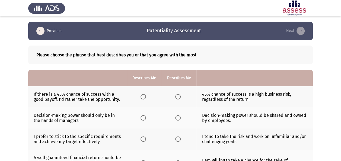
scroll to position [27, 0]
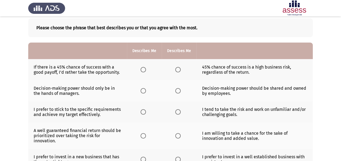
click at [179, 68] on span "Select an option" at bounding box center [177, 69] width 5 height 5
click at [179, 68] on input "Select an option" at bounding box center [177, 69] width 5 height 5
click at [181, 89] on label "Select an option" at bounding box center [179, 90] width 8 height 5
click at [181, 89] on input "Select an option" at bounding box center [177, 90] width 5 height 5
click at [203, 111] on td "I tend to take the risk and work on unfamiliar and/or challenging goals." at bounding box center [255, 112] width 117 height 21
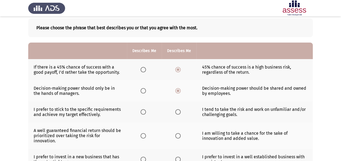
click at [175, 111] on span "Select an option" at bounding box center [177, 111] width 5 height 5
click at [175, 111] on input "Select an option" at bounding box center [177, 111] width 5 height 5
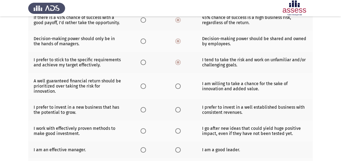
scroll to position [81, 0]
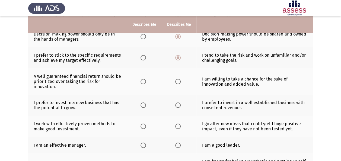
click at [176, 83] on span "Select an option" at bounding box center [177, 81] width 5 height 5
click at [176, 83] on input "Select an option" at bounding box center [177, 81] width 5 height 5
click at [140, 105] on th at bounding box center [144, 105] width 35 height 21
click at [141, 104] on span "Select an option" at bounding box center [143, 105] width 5 height 5
click at [141, 104] on input "Select an option" at bounding box center [143, 105] width 5 height 5
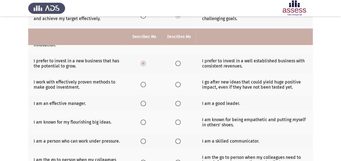
scroll to position [136, 0]
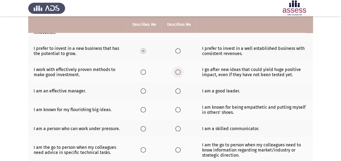
click at [180, 72] on span "Select an option" at bounding box center [177, 72] width 5 height 5
click at [180, 72] on input "Select an option" at bounding box center [177, 72] width 5 height 5
click at [144, 92] on span "Select an option" at bounding box center [143, 91] width 5 height 5
click at [144, 92] on input "Select an option" at bounding box center [143, 91] width 5 height 5
click at [179, 90] on span "Select an option" at bounding box center [177, 91] width 5 height 5
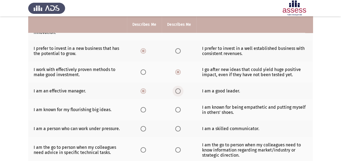
click at [179, 90] on input "Select an option" at bounding box center [177, 91] width 5 height 5
click at [139, 107] on th at bounding box center [144, 109] width 35 height 21
click at [142, 108] on span "Select an option" at bounding box center [143, 109] width 5 height 5
click at [142, 108] on input "Select an option" at bounding box center [143, 109] width 5 height 5
click at [183, 128] on th at bounding box center [179, 129] width 35 height 17
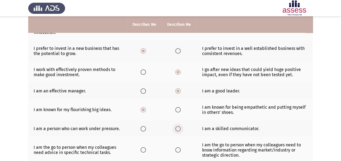
click at [180, 128] on span "Select an option" at bounding box center [177, 128] width 5 height 5
click at [180, 128] on input "Select an option" at bounding box center [177, 128] width 5 height 5
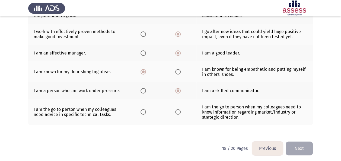
scroll to position [174, 0]
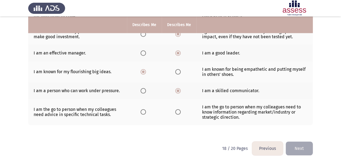
click at [144, 109] on span "Select an option" at bounding box center [143, 111] width 5 height 5
click at [144, 109] on input "Select an option" at bounding box center [143, 111] width 5 height 5
click at [308, 146] on button "Next" at bounding box center [299, 149] width 27 height 14
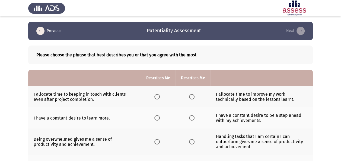
click at [196, 98] on label "Select an option" at bounding box center [193, 96] width 8 height 5
click at [195, 98] on input "Select an option" at bounding box center [191, 96] width 5 height 5
click at [156, 117] on span "Select an option" at bounding box center [157, 117] width 5 height 5
click at [156, 117] on input "Select an option" at bounding box center [157, 117] width 5 height 5
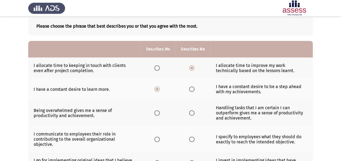
scroll to position [54, 0]
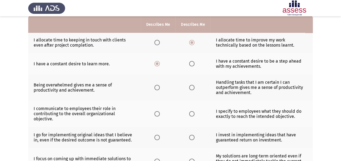
click at [189, 85] on span "Select an option" at bounding box center [191, 87] width 5 height 5
click at [189, 85] on input "Select an option" at bounding box center [191, 87] width 5 height 5
click at [161, 111] on label "Select an option" at bounding box center [159, 113] width 8 height 5
click at [160, 111] on input "Select an option" at bounding box center [157, 113] width 5 height 5
click at [191, 135] on span "Select an option" at bounding box center [191, 137] width 5 height 5
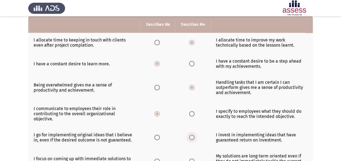
click at [191, 135] on input "Select an option" at bounding box center [191, 137] width 5 height 5
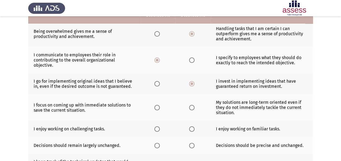
scroll to position [109, 0]
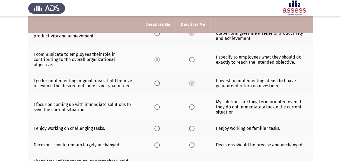
click at [150, 102] on th at bounding box center [158, 107] width 35 height 26
click at [154, 100] on th at bounding box center [158, 107] width 35 height 26
click at [158, 105] on span "Select an option" at bounding box center [157, 107] width 5 height 5
click at [158, 105] on input "Select an option" at bounding box center [157, 107] width 5 height 5
click at [160, 126] on label "Select an option" at bounding box center [159, 128] width 8 height 5
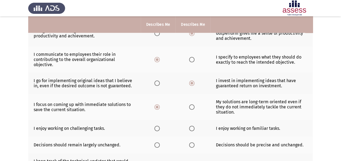
click at [160, 126] on input "Select an option" at bounding box center [157, 128] width 5 height 5
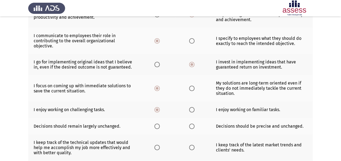
scroll to position [136, 0]
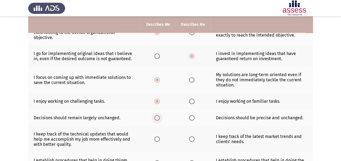
click at [156, 115] on span "Select an option" at bounding box center [157, 117] width 5 height 5
click at [156, 115] on input "Select an option" at bounding box center [157, 117] width 5 height 5
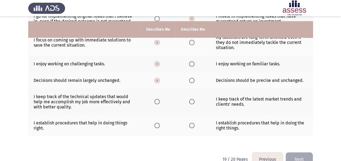
scroll to position [179, 0]
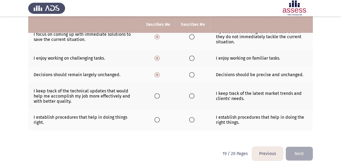
click at [192, 93] on span "Select an option" at bounding box center [191, 95] width 5 height 5
click at [192, 93] on input "Select an option" at bounding box center [191, 95] width 5 height 5
click at [158, 93] on span "Select an option" at bounding box center [157, 95] width 5 height 5
click at [158, 93] on input "Select an option" at bounding box center [157, 95] width 5 height 5
click at [195, 117] on label "Select an option" at bounding box center [193, 119] width 8 height 5
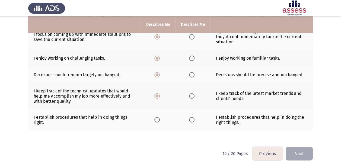
click at [195, 117] on input "Select an option" at bounding box center [191, 119] width 5 height 5
click at [293, 147] on button "Next" at bounding box center [299, 154] width 27 height 14
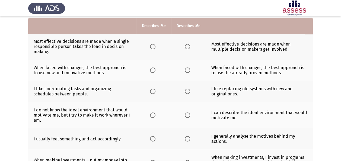
scroll to position [54, 0]
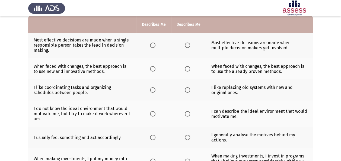
click at [186, 45] on span "Select an option" at bounding box center [187, 45] width 5 height 5
click at [186, 45] on input "Select an option" at bounding box center [187, 45] width 5 height 5
click at [152, 68] on span "Select an option" at bounding box center [152, 68] width 5 height 5
click at [152, 68] on input "Select an option" at bounding box center [152, 68] width 5 height 5
click at [189, 91] on span "Select an option" at bounding box center [187, 89] width 5 height 5
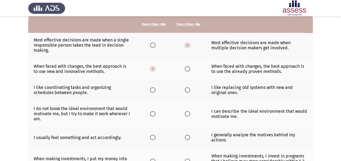
click at [189, 91] on input "Select an option" at bounding box center [187, 89] width 5 height 5
click at [153, 114] on span "Select an option" at bounding box center [152, 113] width 5 height 5
click at [153, 114] on input "Select an option" at bounding box center [152, 113] width 5 height 5
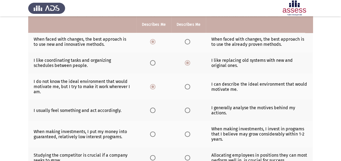
click at [186, 109] on span "Select an option" at bounding box center [187, 110] width 5 height 5
click at [186, 109] on input "Select an option" at bounding box center [187, 110] width 5 height 5
click at [185, 134] on span "Select an option" at bounding box center [187, 134] width 5 height 5
click at [185, 134] on input "Select an option" at bounding box center [187, 134] width 5 height 5
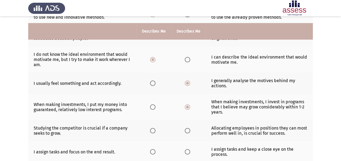
scroll to position [136, 0]
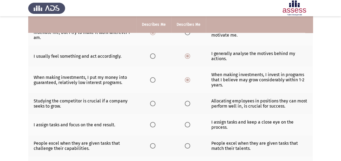
click at [190, 101] on span "Select an option" at bounding box center [187, 103] width 5 height 5
click at [190, 101] on input "Select an option" at bounding box center [187, 103] width 5 height 5
click at [188, 123] on span "Select an option" at bounding box center [187, 124] width 5 height 5
click at [188, 123] on input "Select an option" at bounding box center [187, 124] width 5 height 5
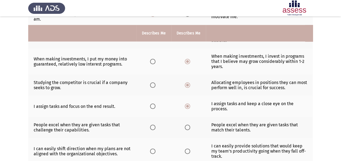
scroll to position [163, 0]
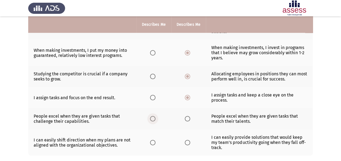
click at [152, 119] on span "Select an option" at bounding box center [152, 118] width 5 height 5
click at [152, 119] on input "Select an option" at bounding box center [152, 118] width 5 height 5
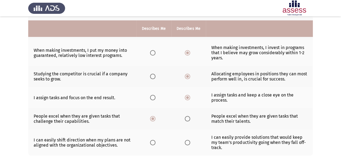
scroll to position [190, 0]
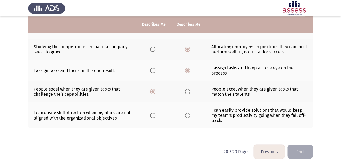
click at [185, 113] on span "Select an option" at bounding box center [187, 115] width 5 height 5
click at [185, 113] on input "Select an option" at bounding box center [187, 115] width 5 height 5
click at [304, 145] on button "End" at bounding box center [301, 152] width 26 height 14
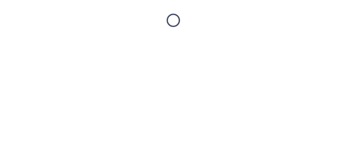
scroll to position [0, 0]
